Goal: Register for event/course

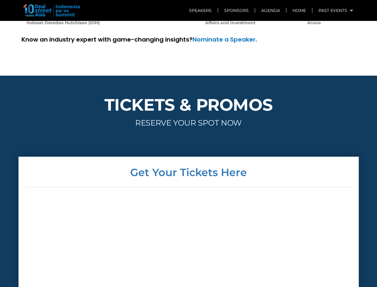
scroll to position [1442, 0]
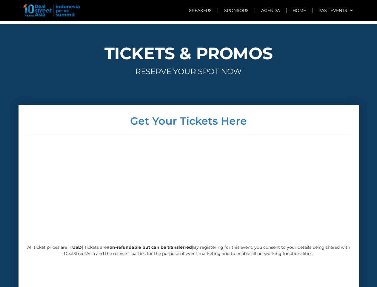
scroll to position [1493, 0]
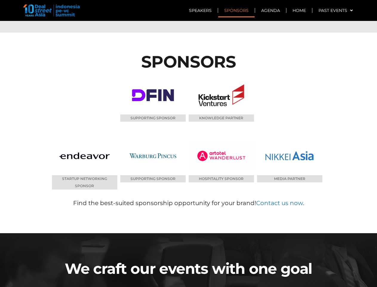
scroll to position [2874, 0]
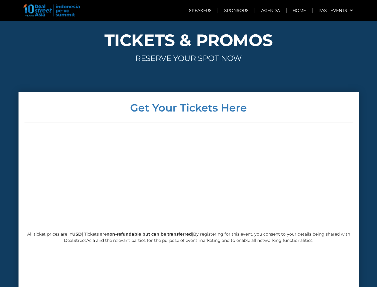
scroll to position [1442, 0]
